Goal: Navigation & Orientation: Find specific page/section

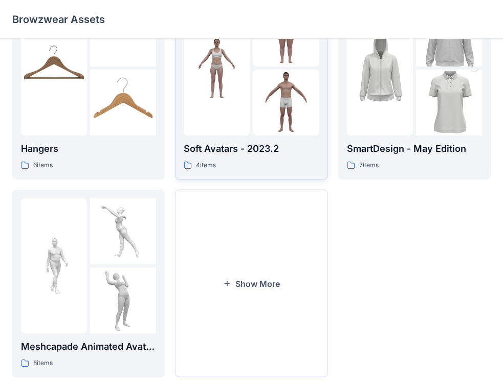
scroll to position [281, 0]
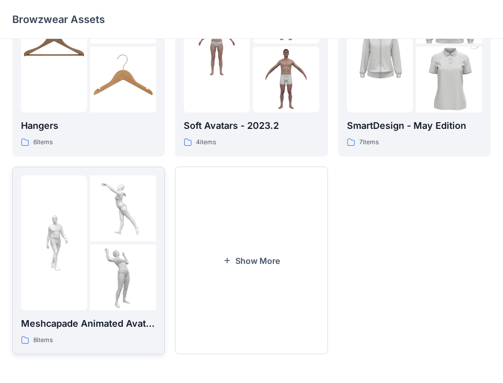
click at [24, 330] on p "Meshcapade Animated Avatars" at bounding box center [88, 324] width 135 height 14
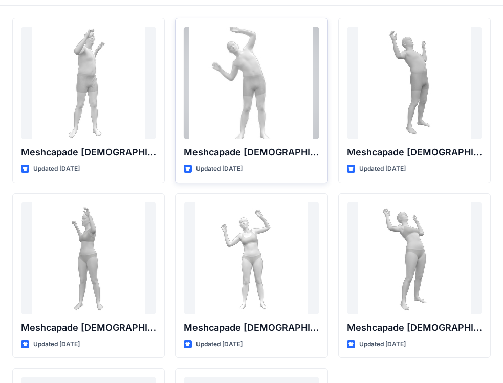
scroll to position [51, 0]
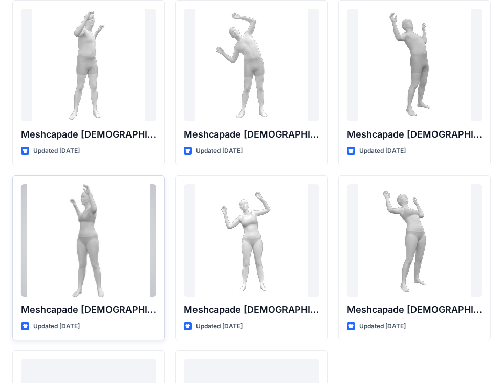
click at [112, 257] on div at bounding box center [88, 240] width 135 height 113
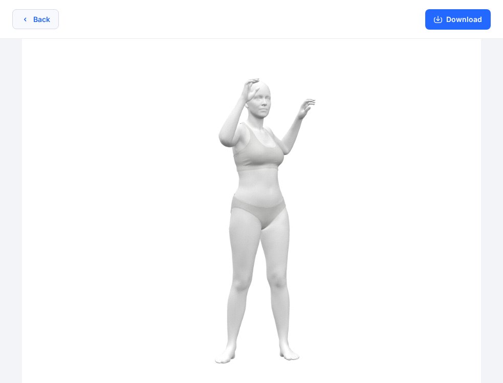
click at [36, 20] on button "Back" at bounding box center [35, 19] width 47 height 20
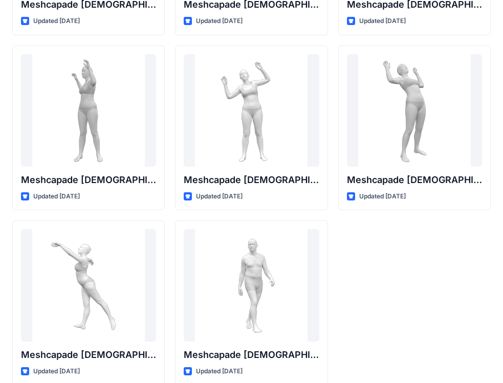
scroll to position [196, 0]
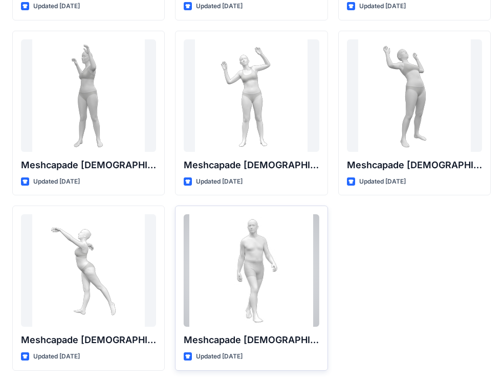
click at [276, 248] on div at bounding box center [251, 271] width 135 height 113
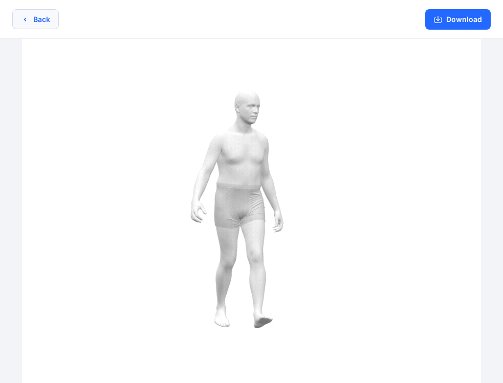
click at [27, 19] on icon "button" at bounding box center [25, 19] width 8 height 8
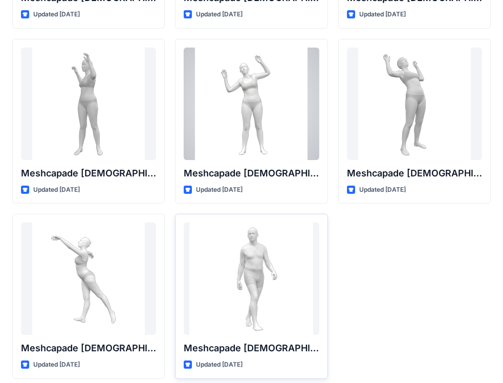
scroll to position [196, 0]
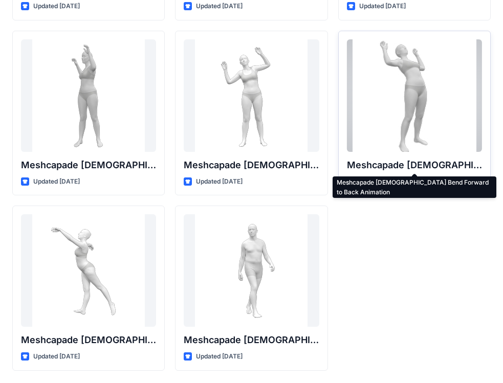
click at [382, 165] on p "Meshcapade [DEMOGRAPHIC_DATA] Bend Forward to Back Animation" at bounding box center [414, 165] width 135 height 14
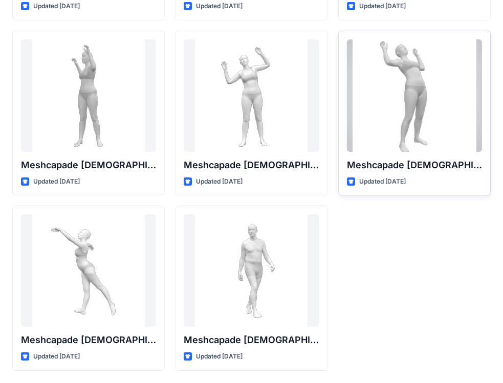
click at [382, 126] on div at bounding box center [414, 95] width 135 height 113
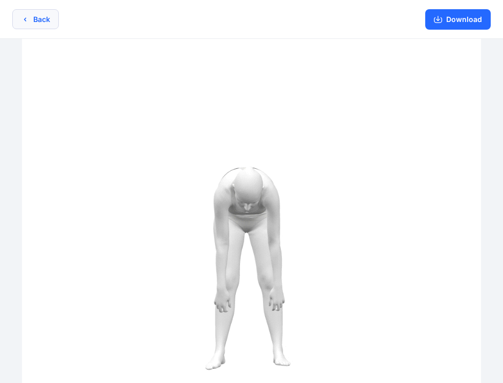
click at [26, 20] on icon "button" at bounding box center [25, 19] width 2 height 4
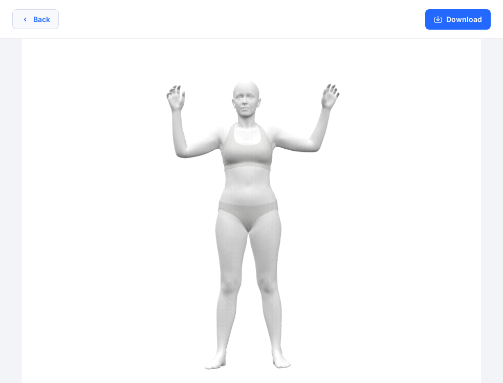
scroll to position [196, 0]
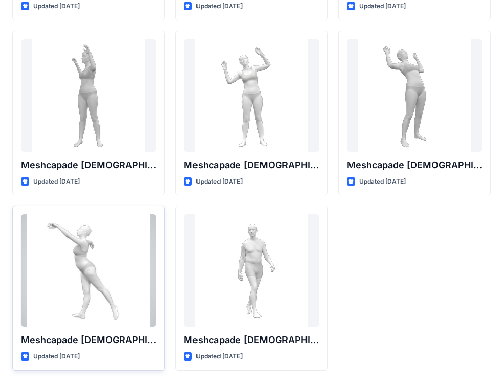
click at [84, 290] on div at bounding box center [88, 271] width 135 height 113
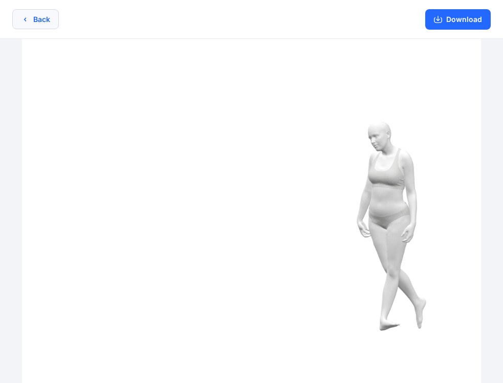
click at [37, 23] on button "Back" at bounding box center [35, 19] width 47 height 20
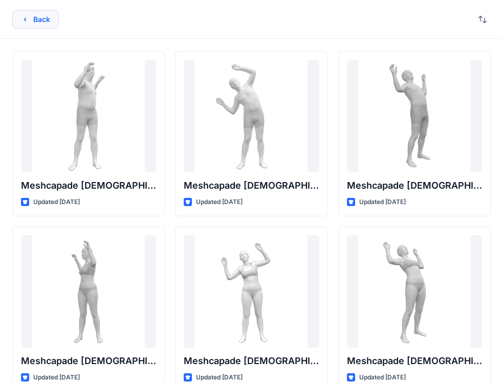
click at [36, 20] on button "Back" at bounding box center [35, 19] width 47 height 18
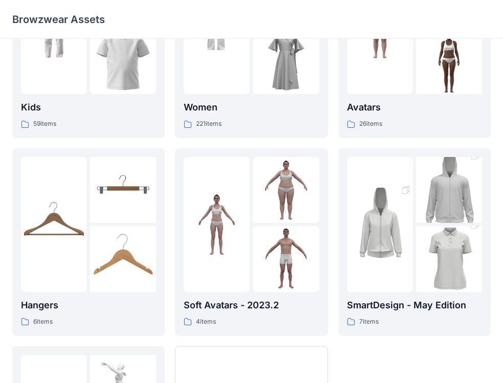
scroll to position [256, 0]
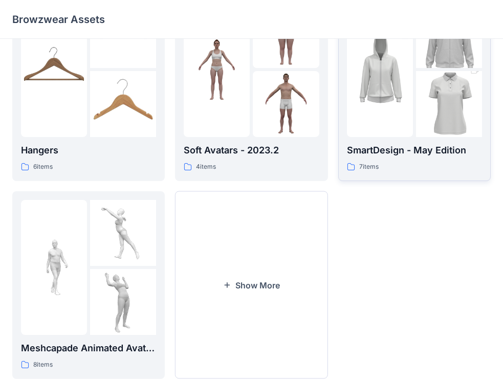
click at [417, 148] on p "SmartDesign - May Edition" at bounding box center [414, 150] width 135 height 14
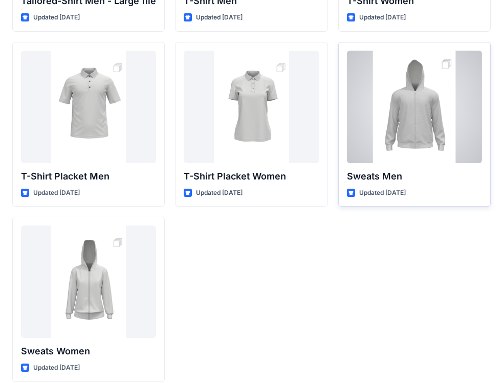
scroll to position [196, 0]
